Goal: Task Accomplishment & Management: Use online tool/utility

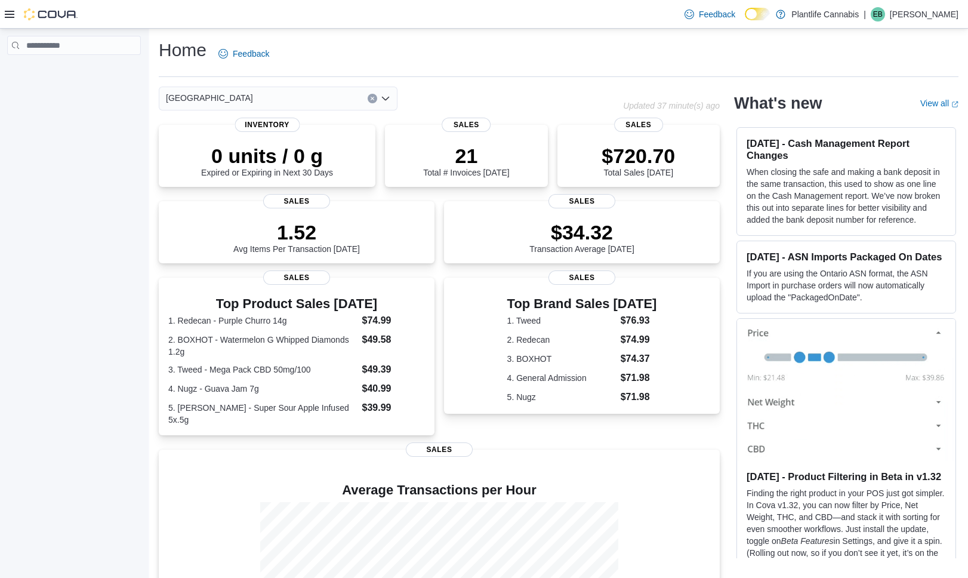
scroll to position [124, 0]
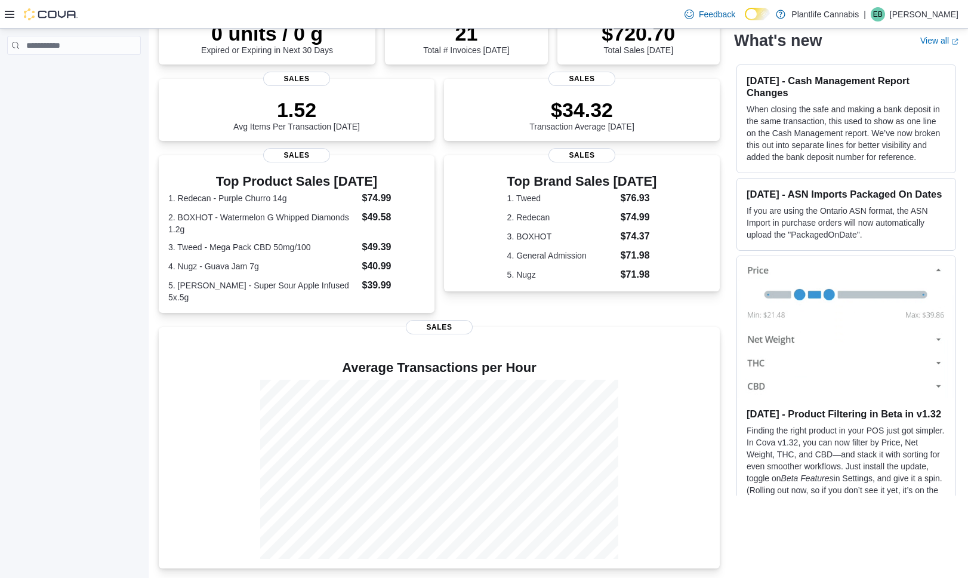
drag, startPoint x: 7, startPoint y: 13, endPoint x: 30, endPoint y: 11, distance: 22.8
click at [8, 13] on icon at bounding box center [10, 15] width 10 height 10
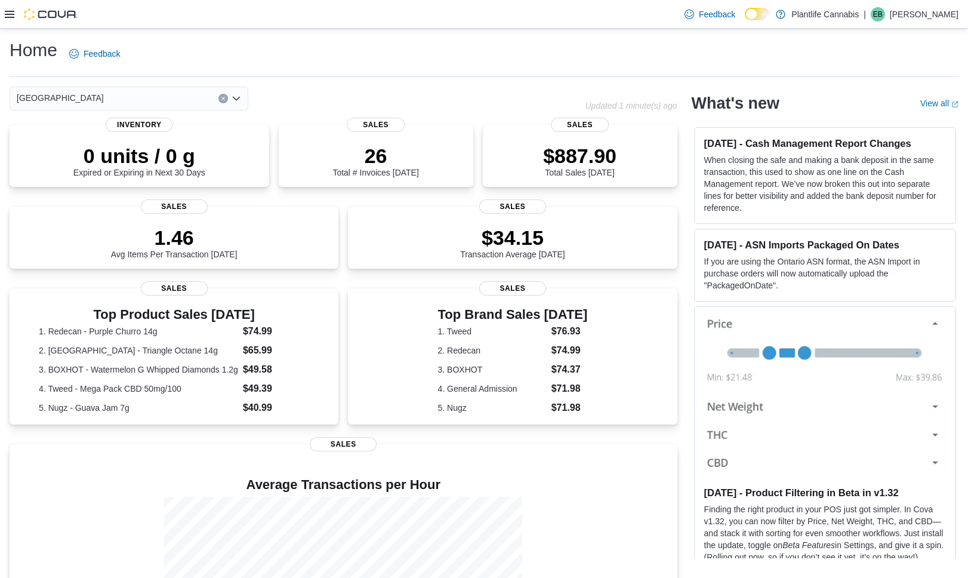
click at [23, 20] on div at bounding box center [41, 14] width 73 height 28
click at [5, 19] on icon at bounding box center [10, 15] width 10 height 10
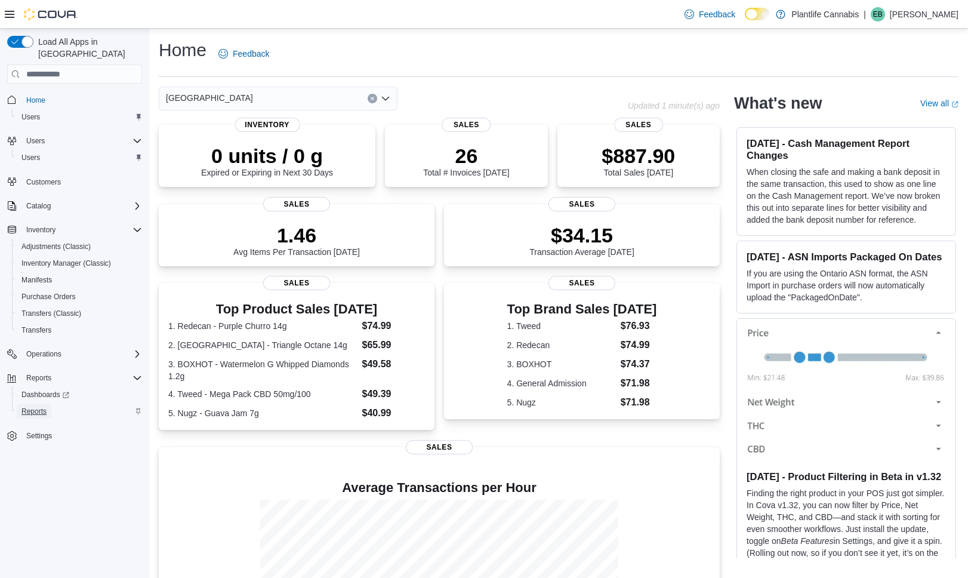
click at [24, 406] on span "Reports" at bounding box center [33, 411] width 25 height 10
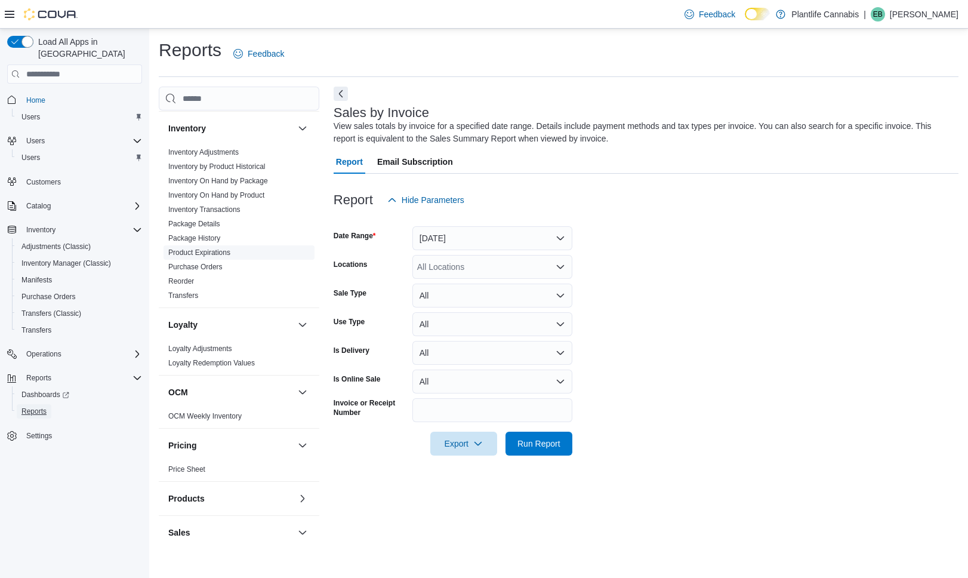
scroll to position [501, 0]
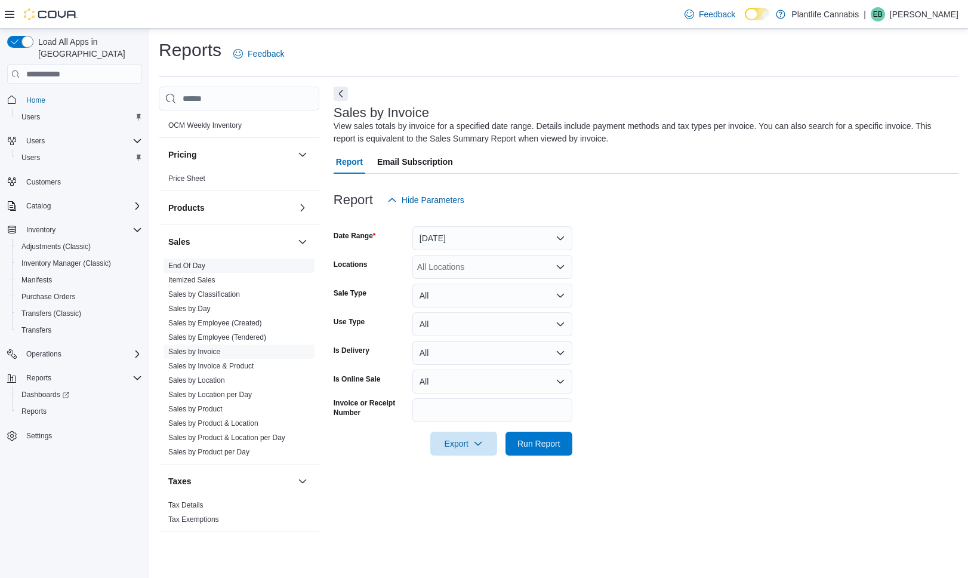
click at [203, 266] on link "End Of Day" at bounding box center [186, 265] width 37 height 8
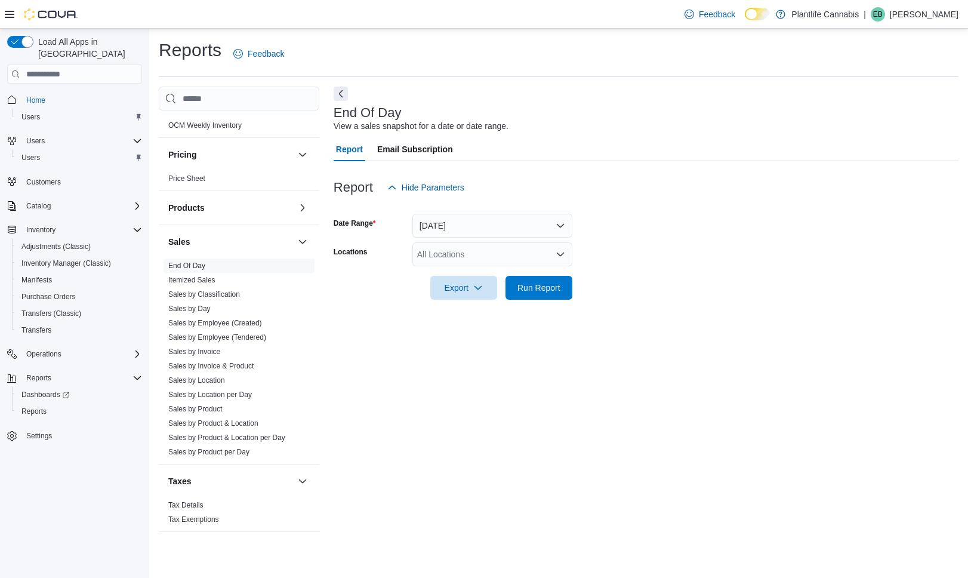
click at [478, 254] on div "All Locations" at bounding box center [492, 254] width 160 height 24
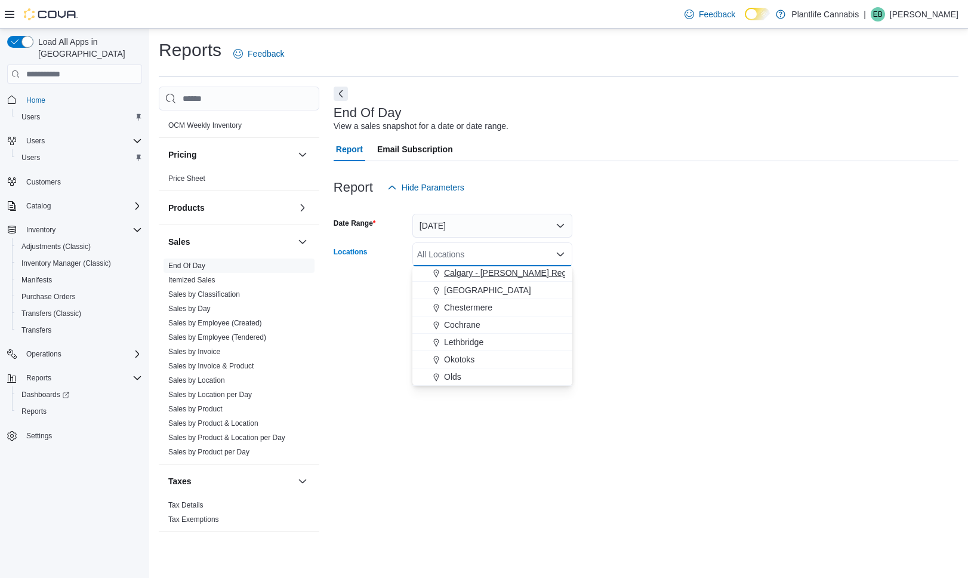
drag, startPoint x: 510, startPoint y: 289, endPoint x: 562, endPoint y: 291, distance: 51.9
click at [510, 289] on span "[GEOGRAPHIC_DATA]" at bounding box center [487, 290] width 87 height 12
drag, startPoint x: 609, startPoint y: 282, endPoint x: 584, endPoint y: 282, distance: 25.1
click at [604, 282] on form "Date Range Today Locations Calgary - University District Combo box. Selected. C…" at bounding box center [646, 249] width 625 height 100
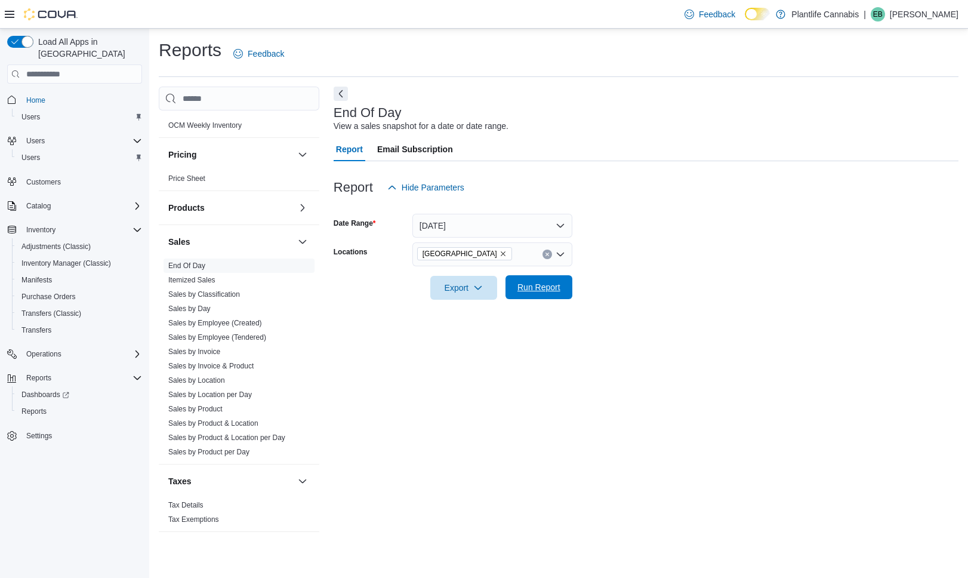
click at [527, 282] on span "Run Report" at bounding box center [539, 287] width 43 height 12
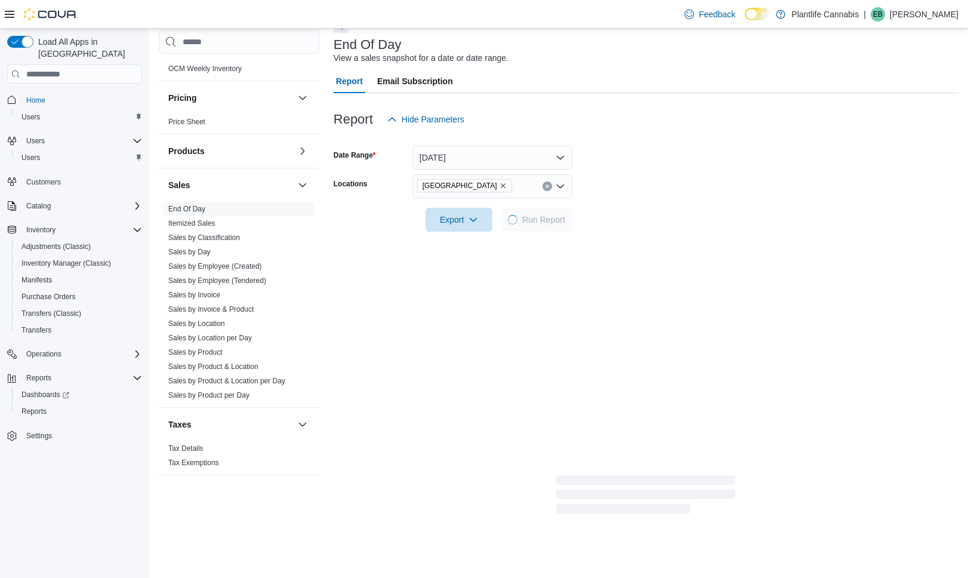
scroll to position [54, 0]
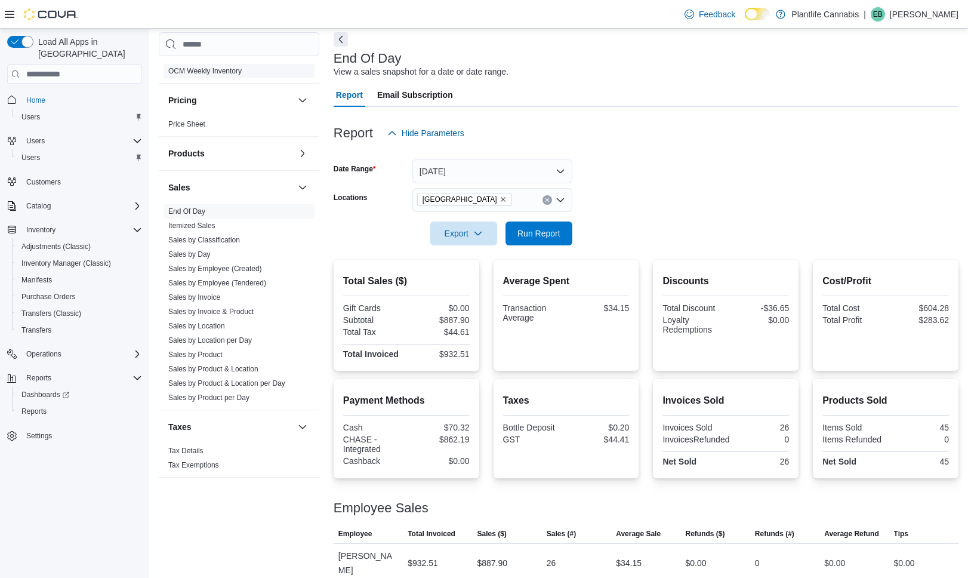
click at [200, 75] on link "OCM Weekly Inventory" at bounding box center [204, 71] width 73 height 8
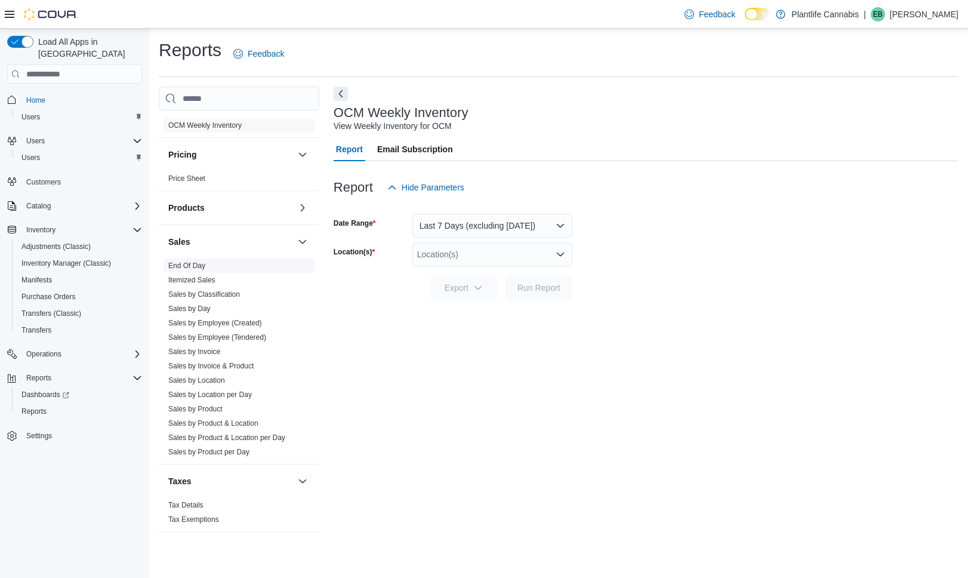
click at [201, 269] on link "End Of Day" at bounding box center [186, 265] width 37 height 8
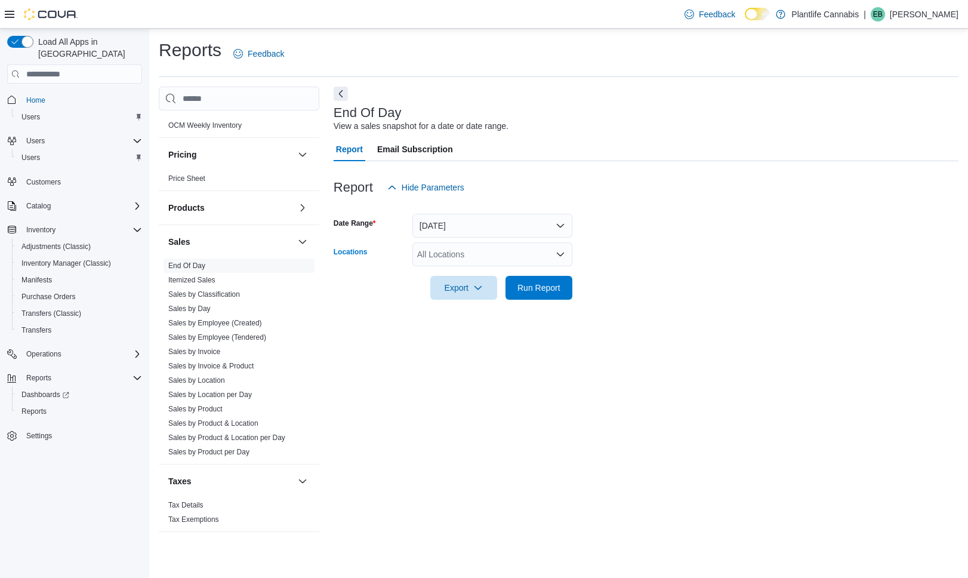
click at [451, 257] on div "All Locations" at bounding box center [492, 254] width 160 height 24
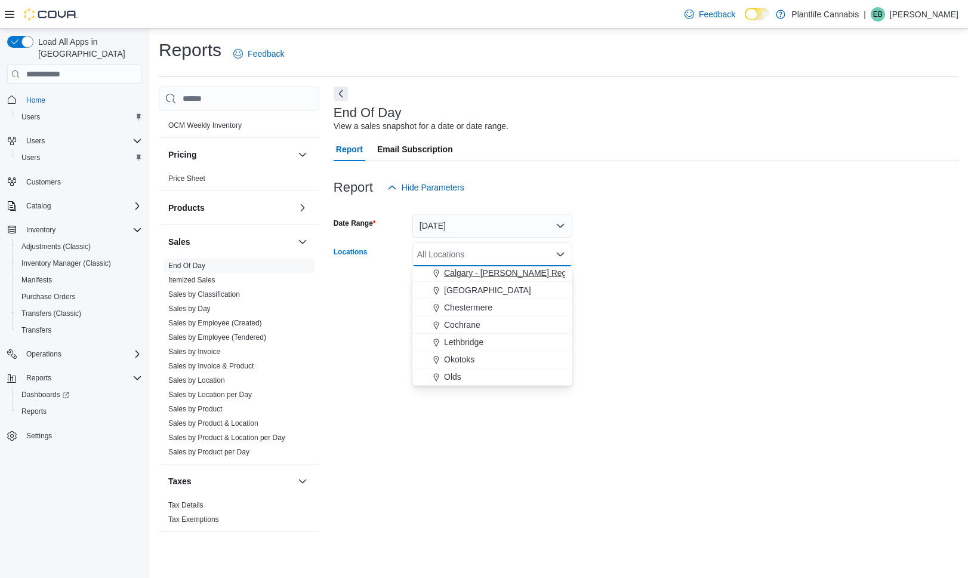
click at [520, 291] on span "[GEOGRAPHIC_DATA]" at bounding box center [487, 290] width 87 height 12
click at [625, 269] on div at bounding box center [646, 271] width 625 height 10
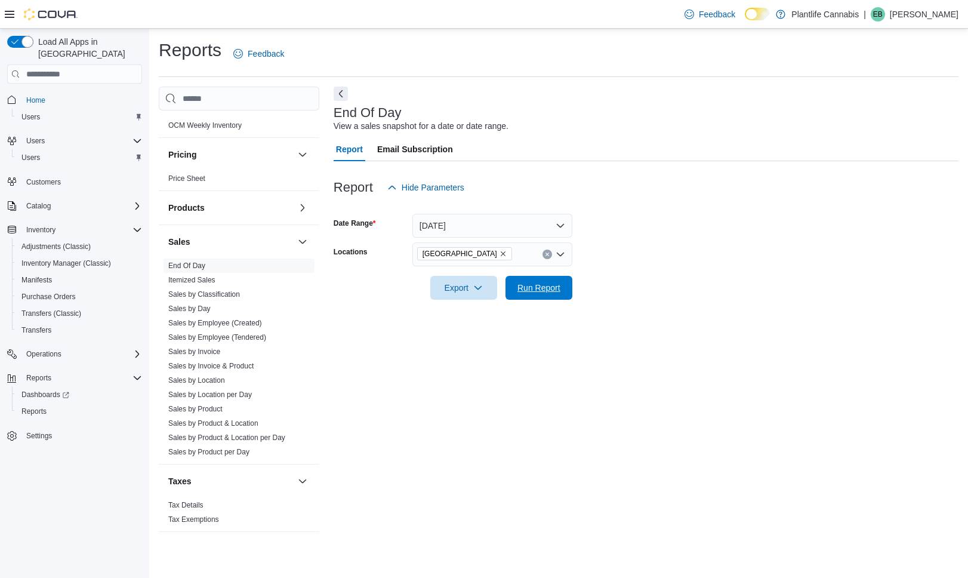
drag, startPoint x: 535, startPoint y: 297, endPoint x: 606, endPoint y: 294, distance: 71.7
click at [536, 298] on span "Run Report" at bounding box center [539, 288] width 53 height 24
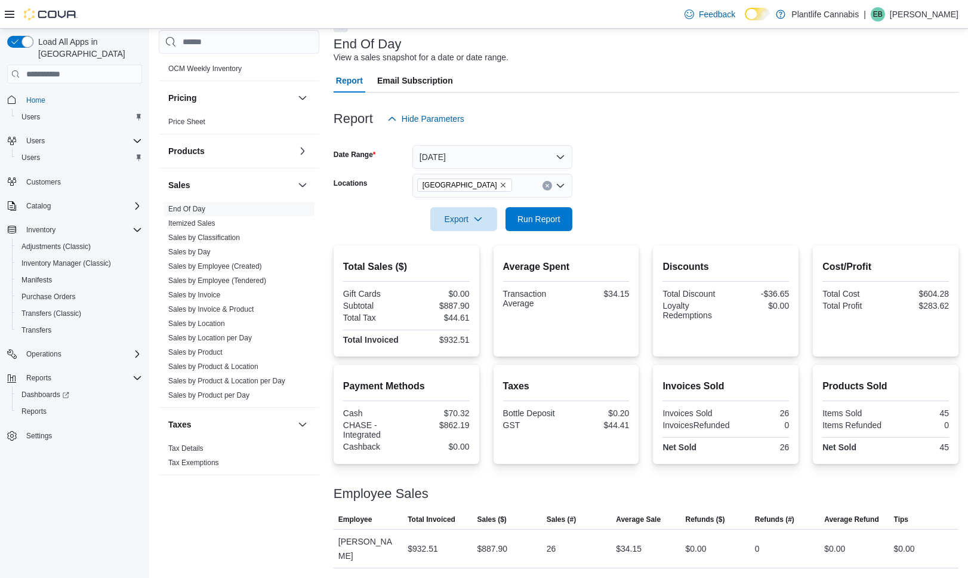
scroll to position [54, 0]
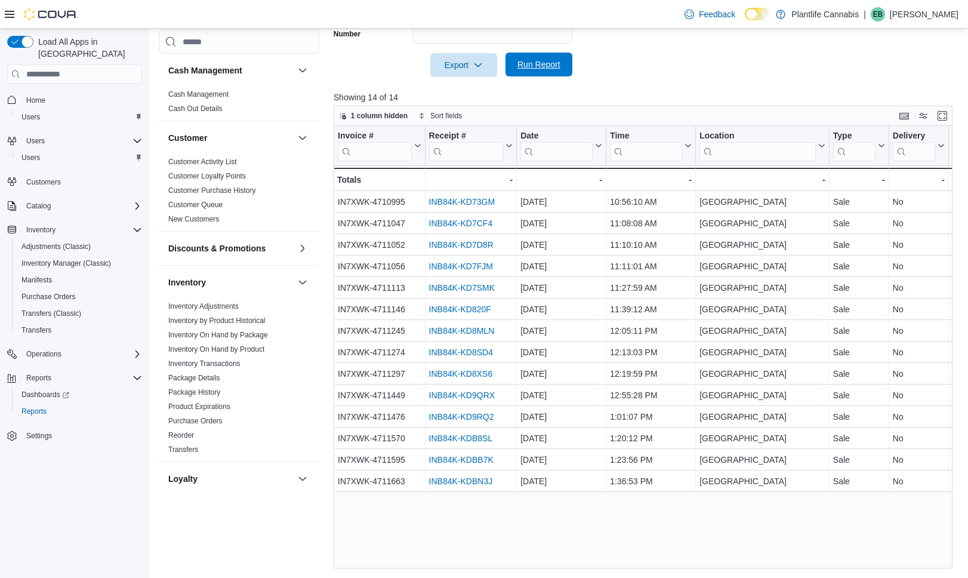
click at [544, 62] on span "Run Report" at bounding box center [539, 65] width 53 height 24
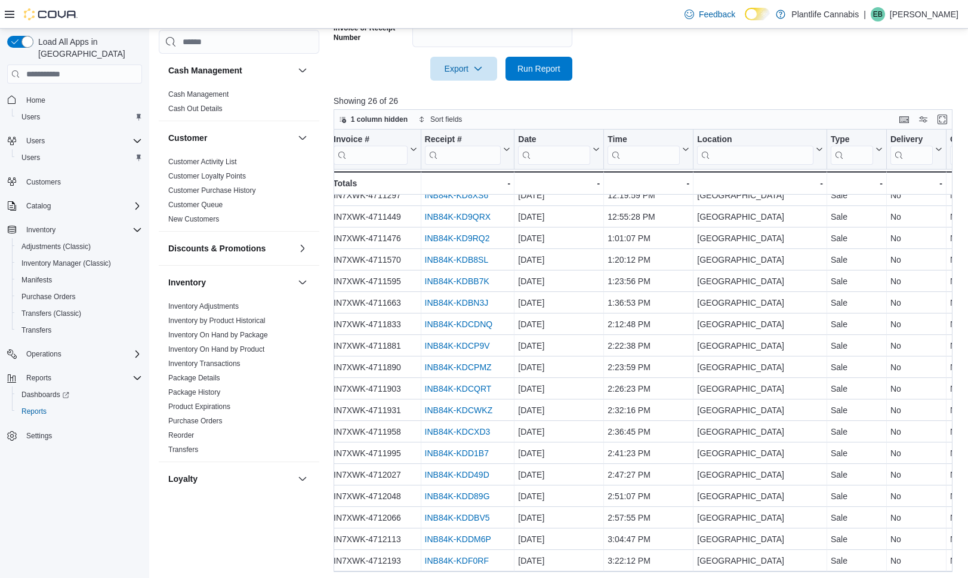
scroll to position [182, 0]
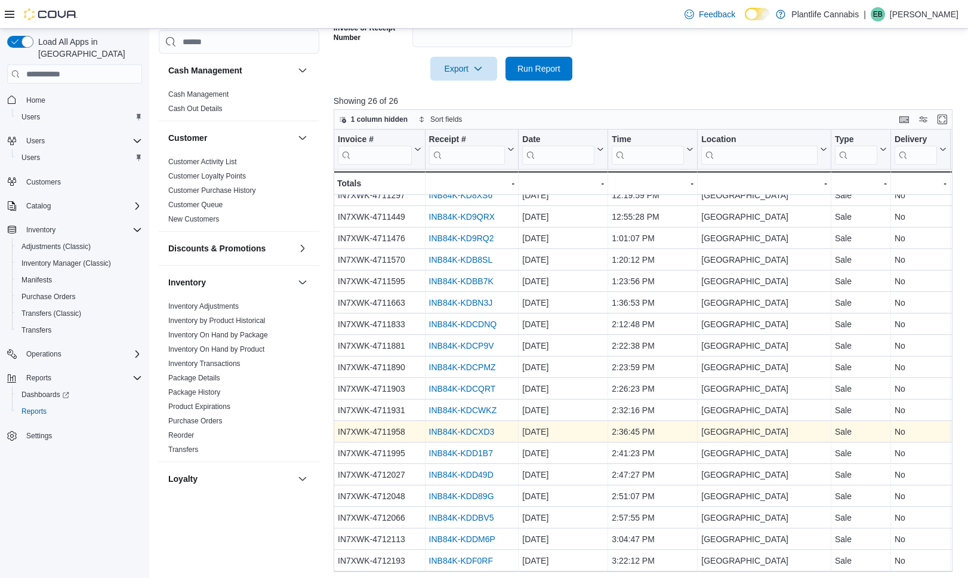
click at [491, 433] on link "INB84K-KDCXD3" at bounding box center [462, 432] width 66 height 10
